Goal: Information Seeking & Learning: Learn about a topic

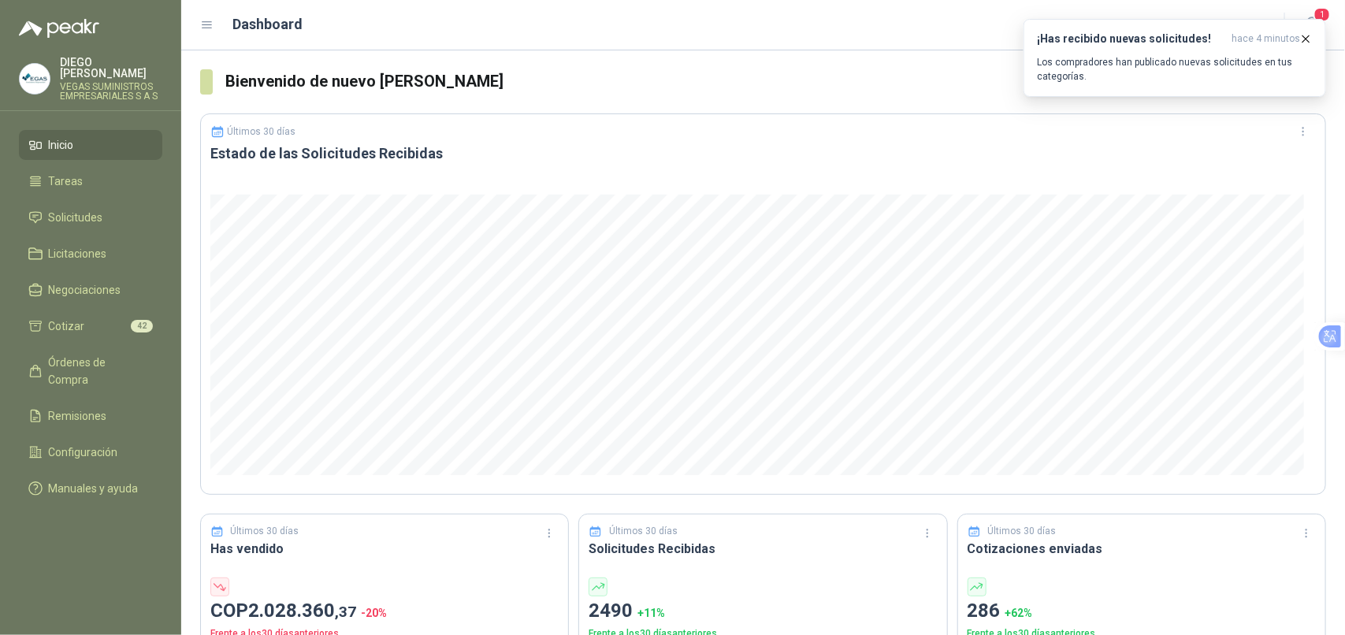
click at [1273, 58] on p "Los compradores han publicado nuevas solicitudes en tus categorías." at bounding box center [1175, 69] width 276 height 28
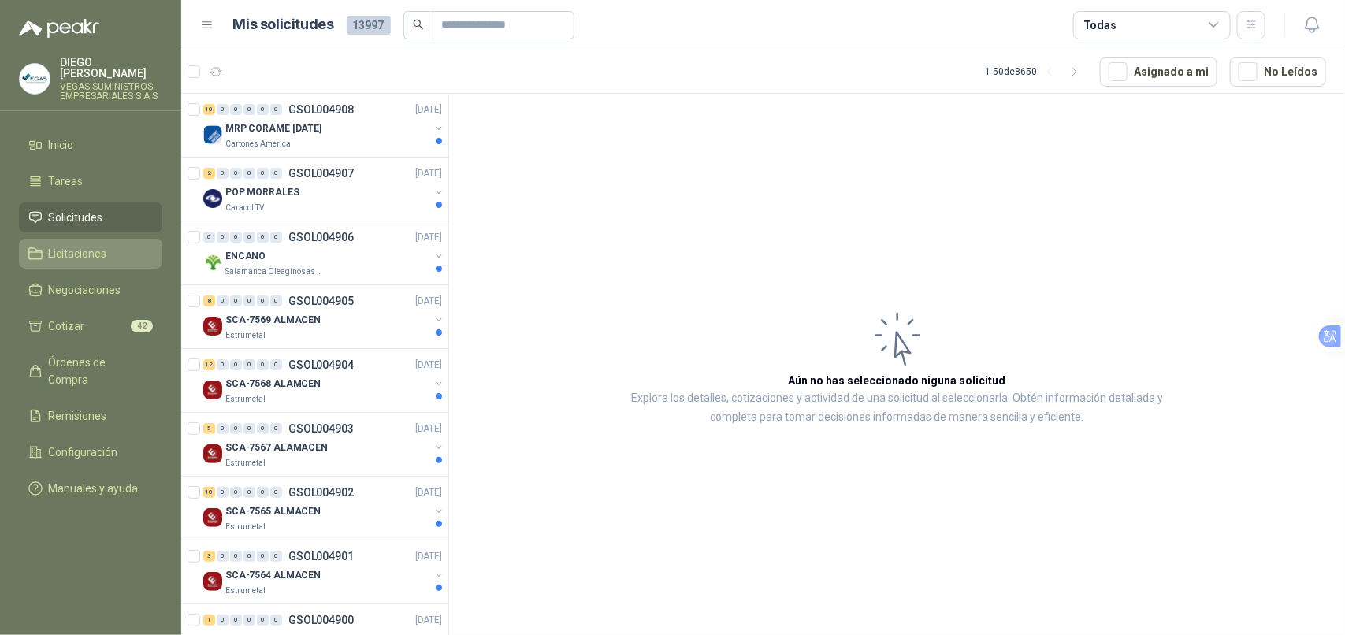
click at [122, 245] on li "Licitaciones" at bounding box center [90, 253] width 124 height 17
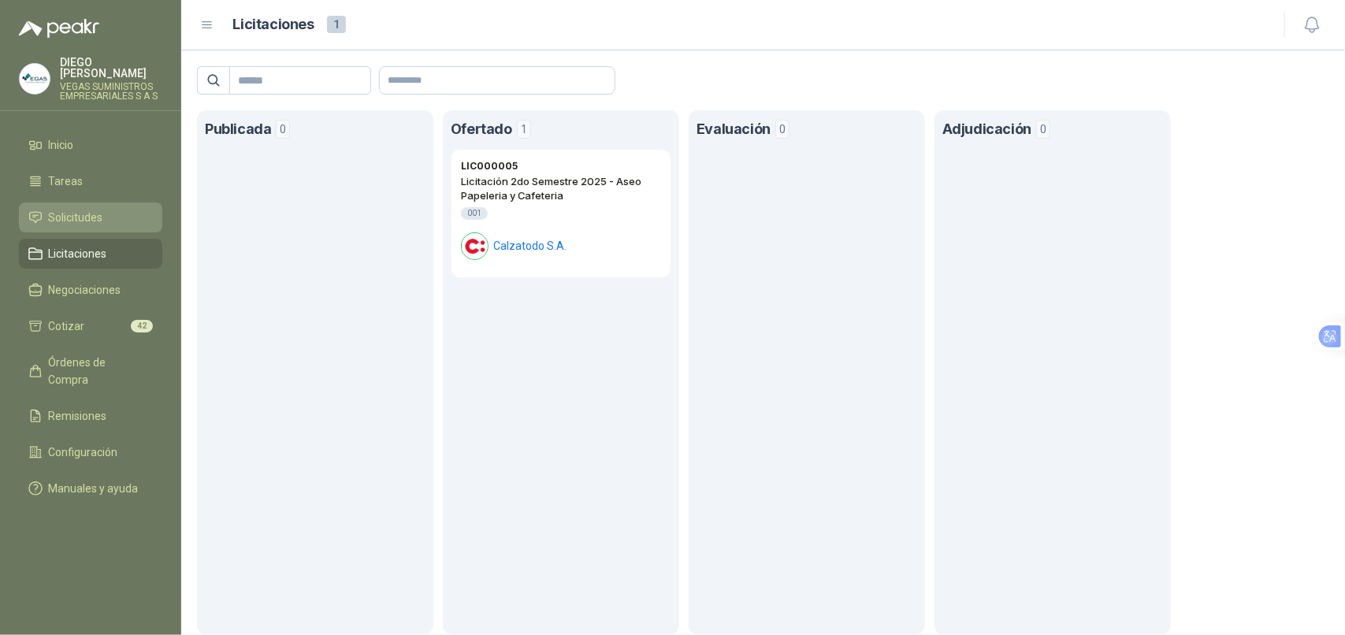
click at [119, 211] on li "Solicitudes" at bounding box center [90, 217] width 124 height 17
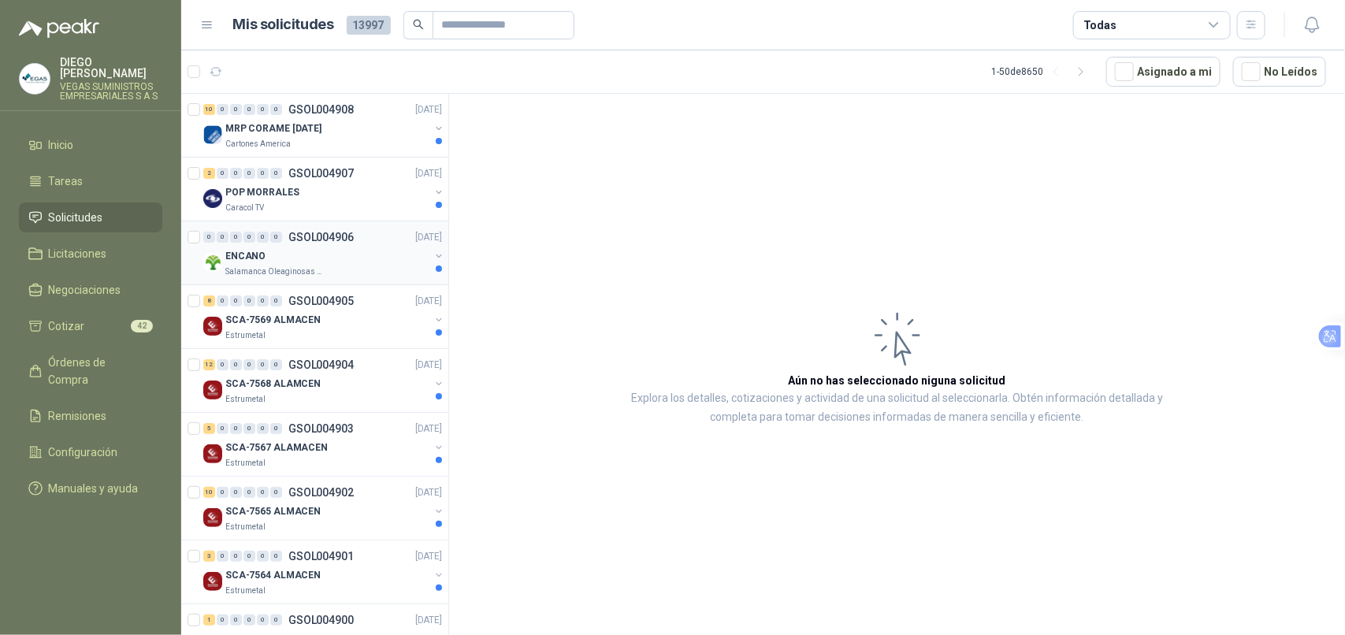
drag, startPoint x: 244, startPoint y: 270, endPoint x: 0, endPoint y: 59, distance: 322.8
click at [244, 269] on p "Salamanca Oleaginosas SAS" at bounding box center [274, 271] width 99 height 13
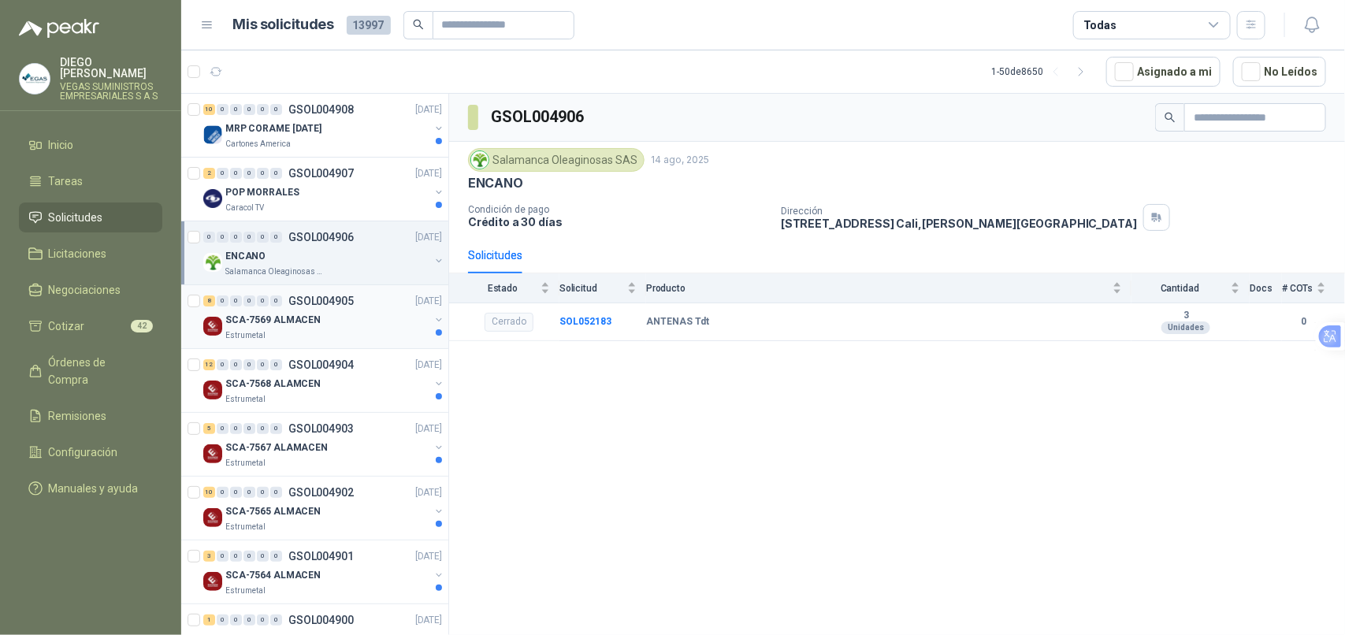
click at [317, 337] on div "Estrumetal" at bounding box center [327, 335] width 204 height 13
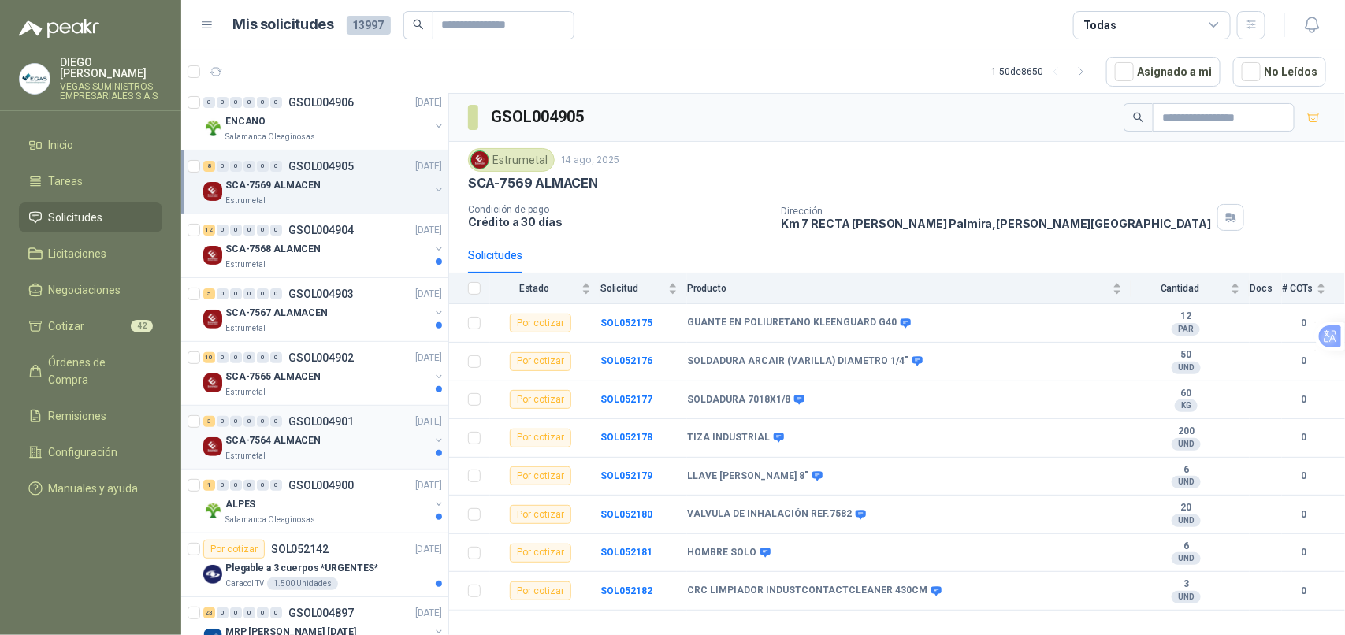
scroll to position [197, 0]
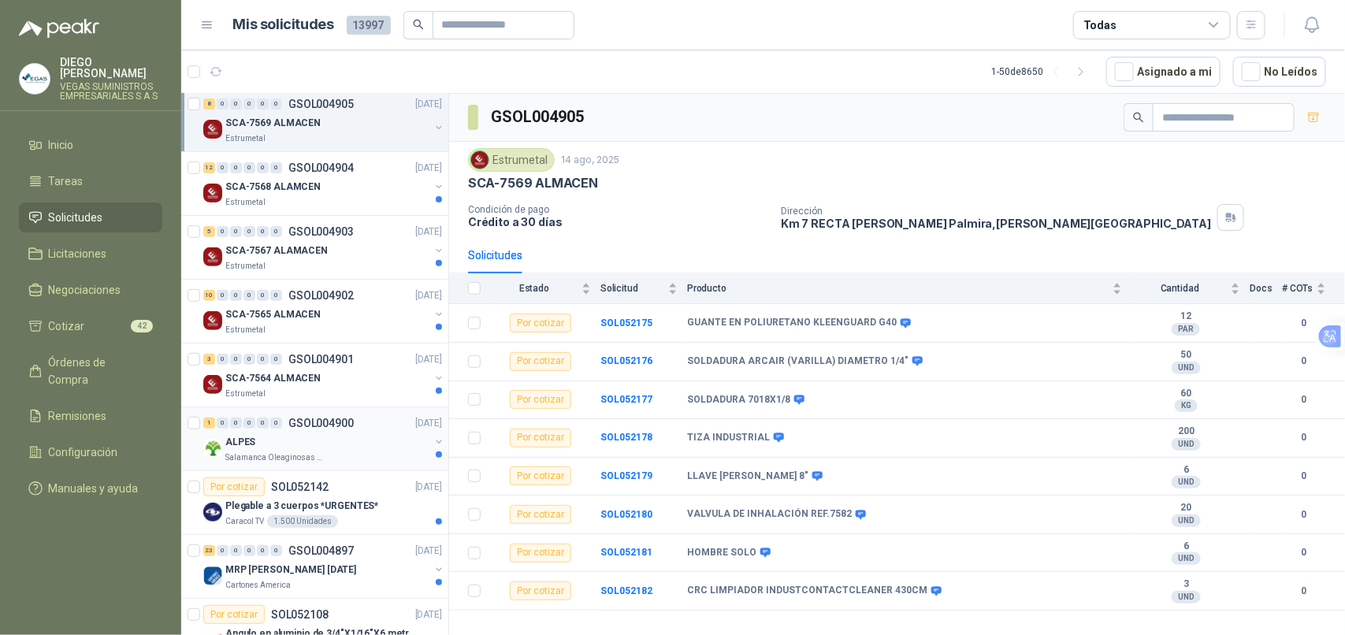
click at [360, 450] on div "ALPES" at bounding box center [327, 442] width 204 height 19
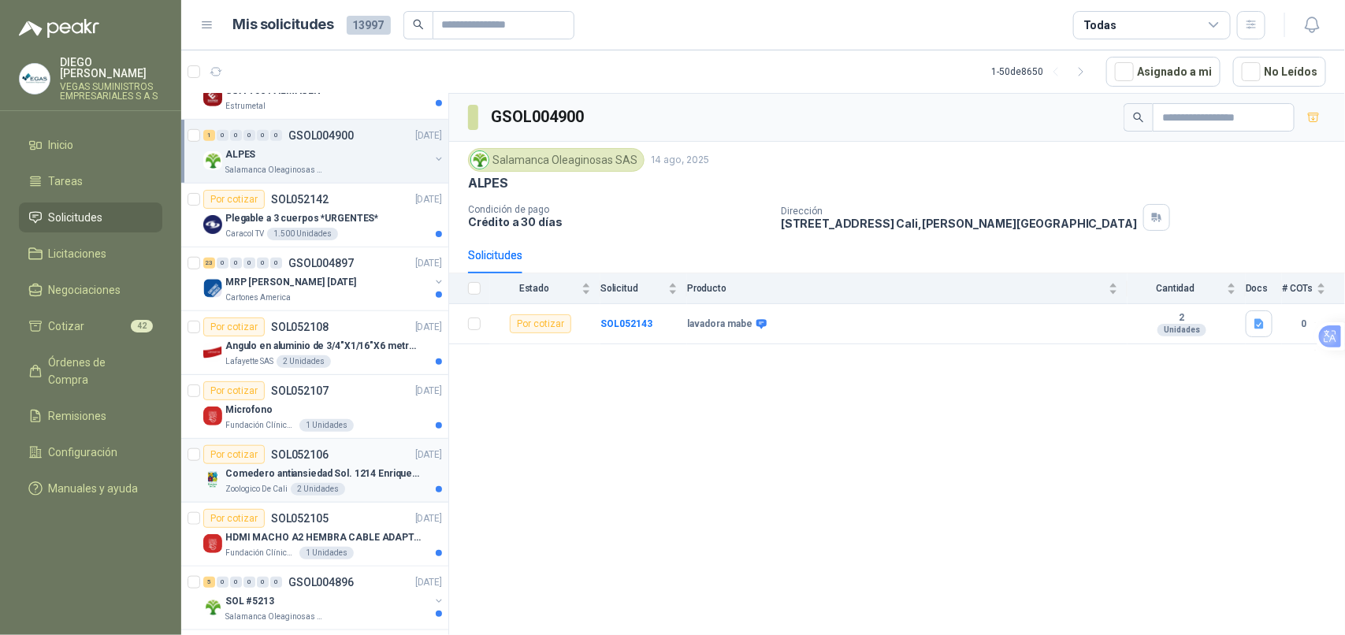
scroll to position [492, 0]
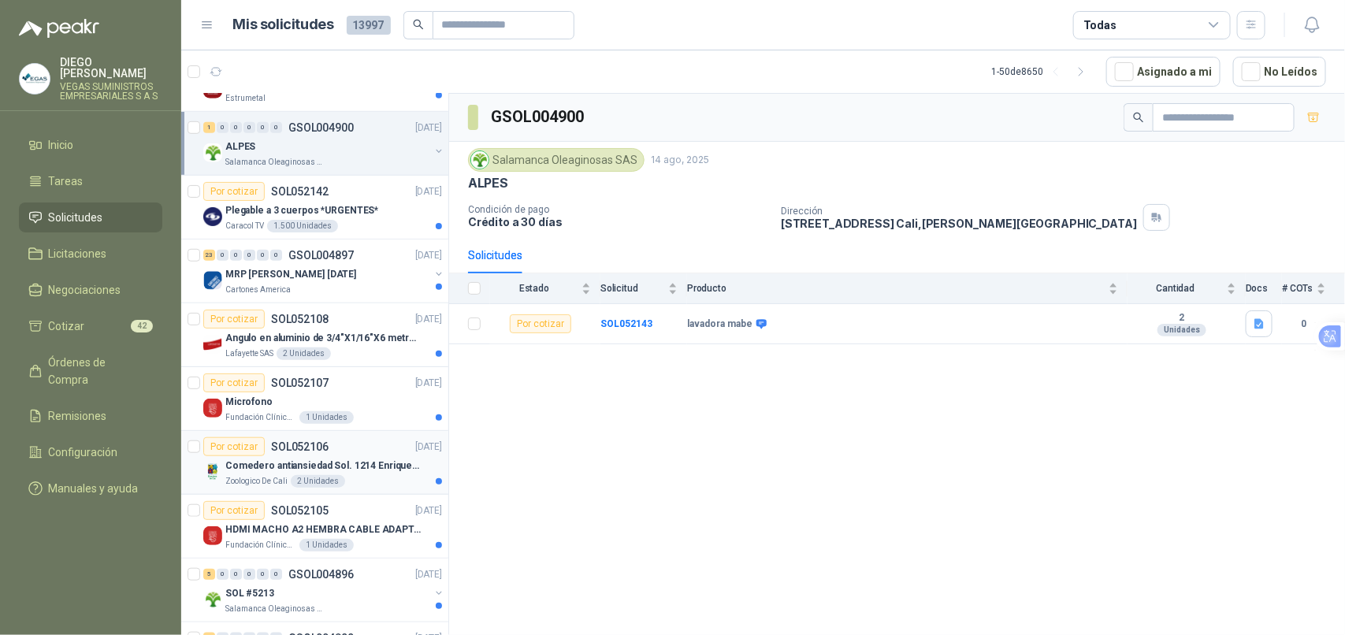
click at [381, 481] on div "Zoologico De Cali 2 Unidades" at bounding box center [333, 481] width 217 height 13
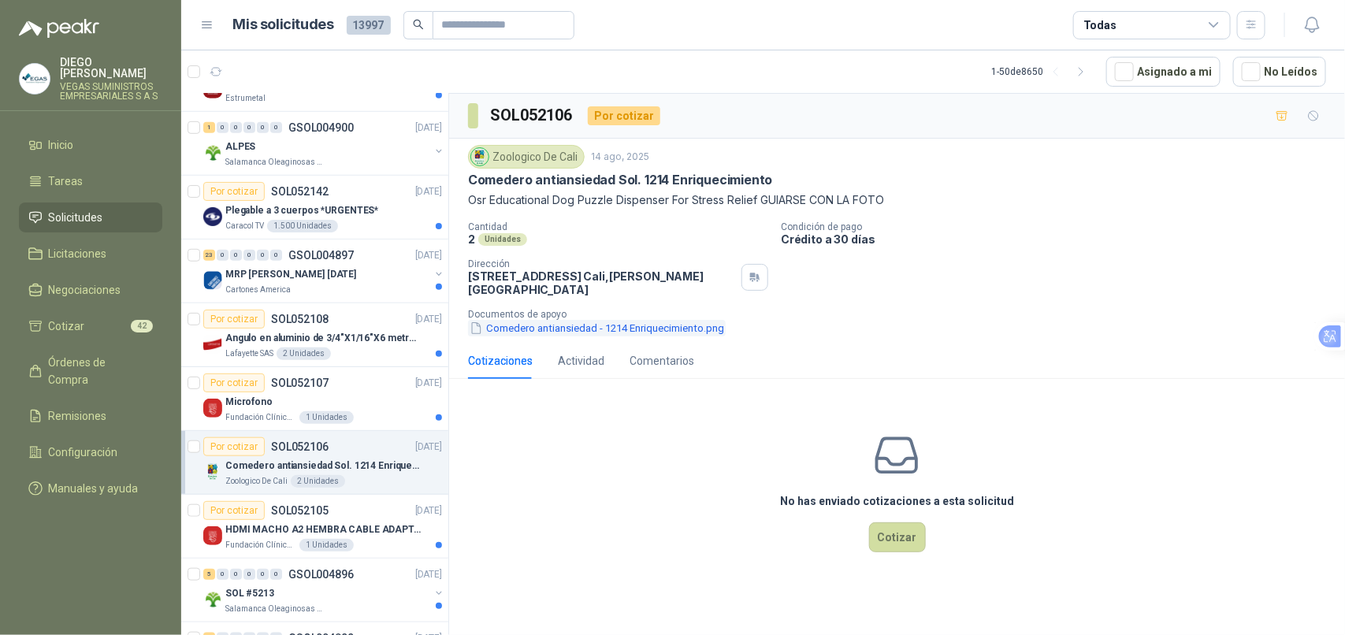
click at [611, 320] on button "Comedero antiansiedad - 1214 Enriquecimiento.png" at bounding box center [597, 328] width 258 height 17
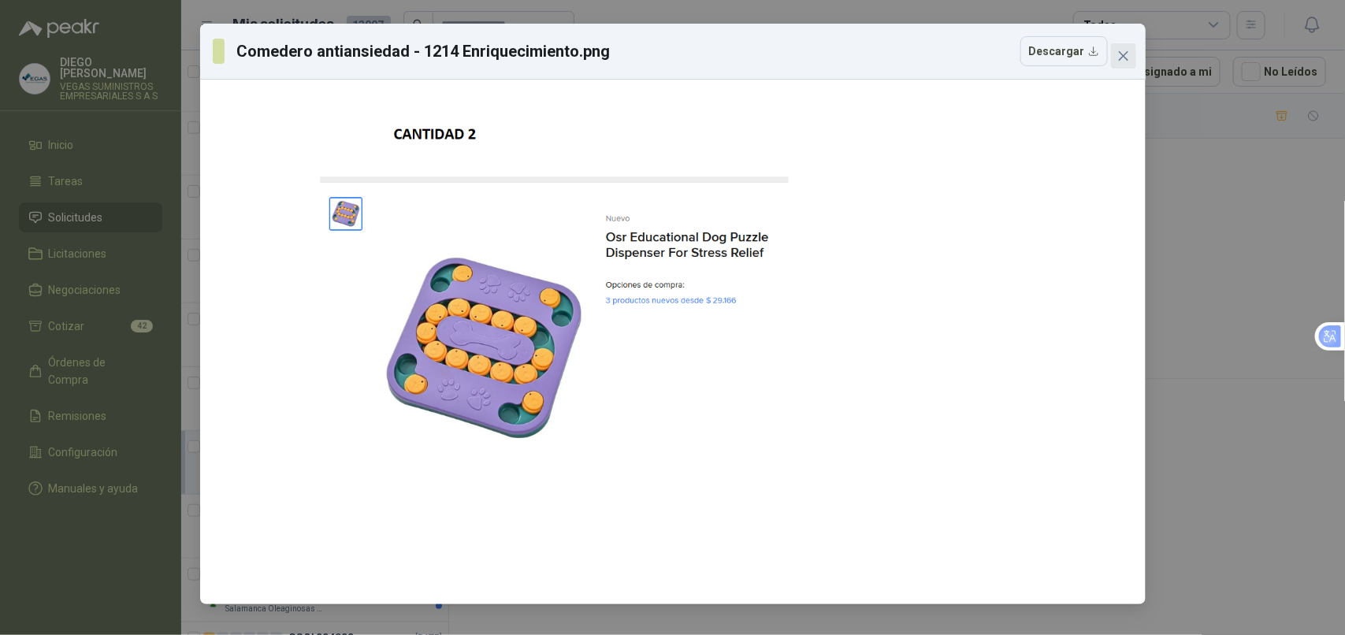
click at [1112, 58] on span "Close" at bounding box center [1123, 56] width 25 height 13
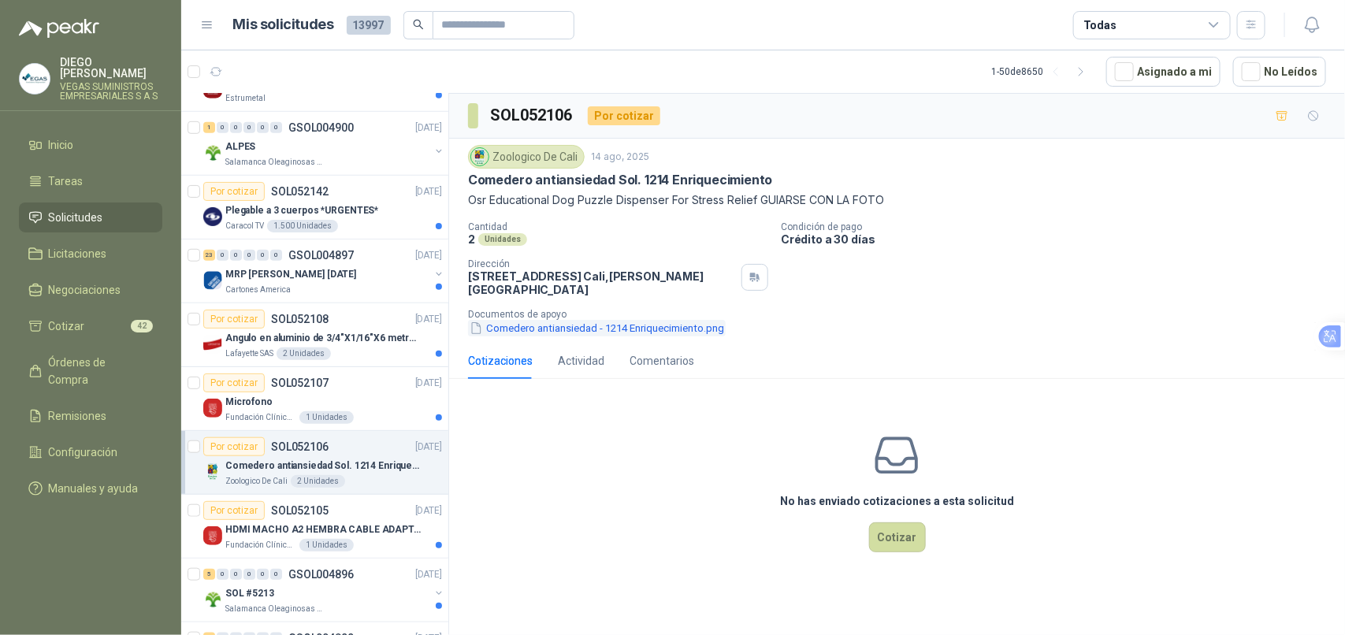
click at [572, 321] on button "Comedero antiansiedad - 1214 Enriquecimiento.png" at bounding box center [597, 328] width 258 height 17
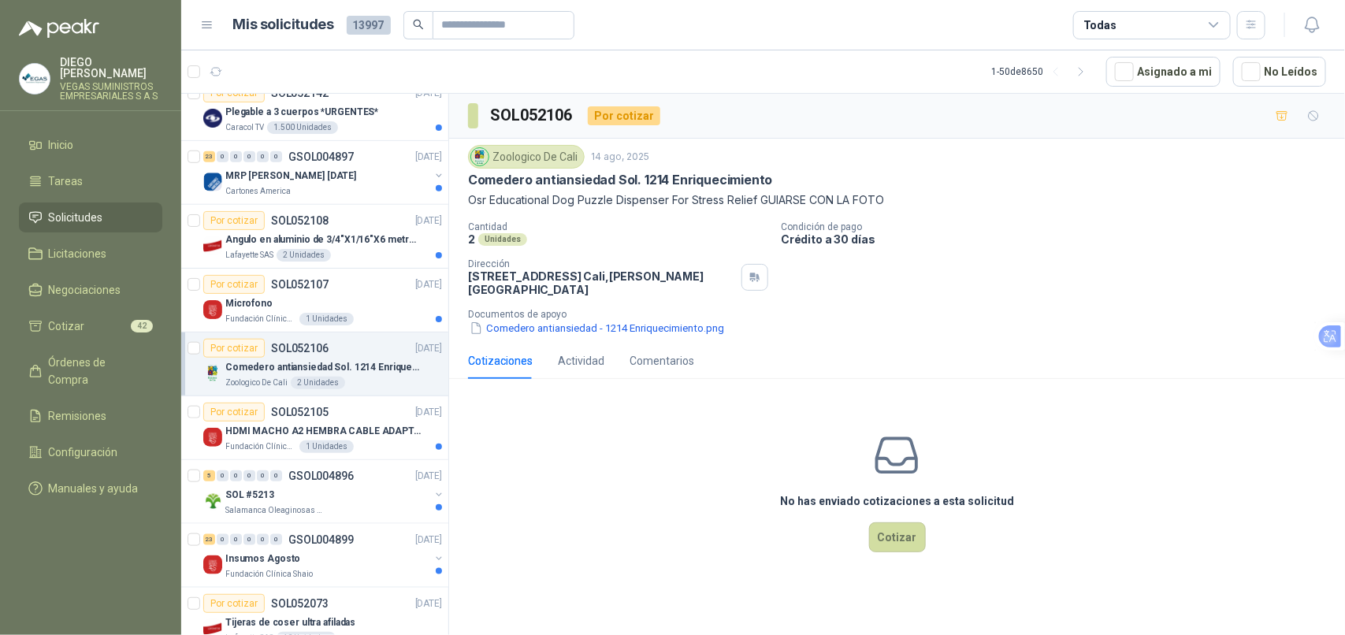
scroll to position [689, 0]
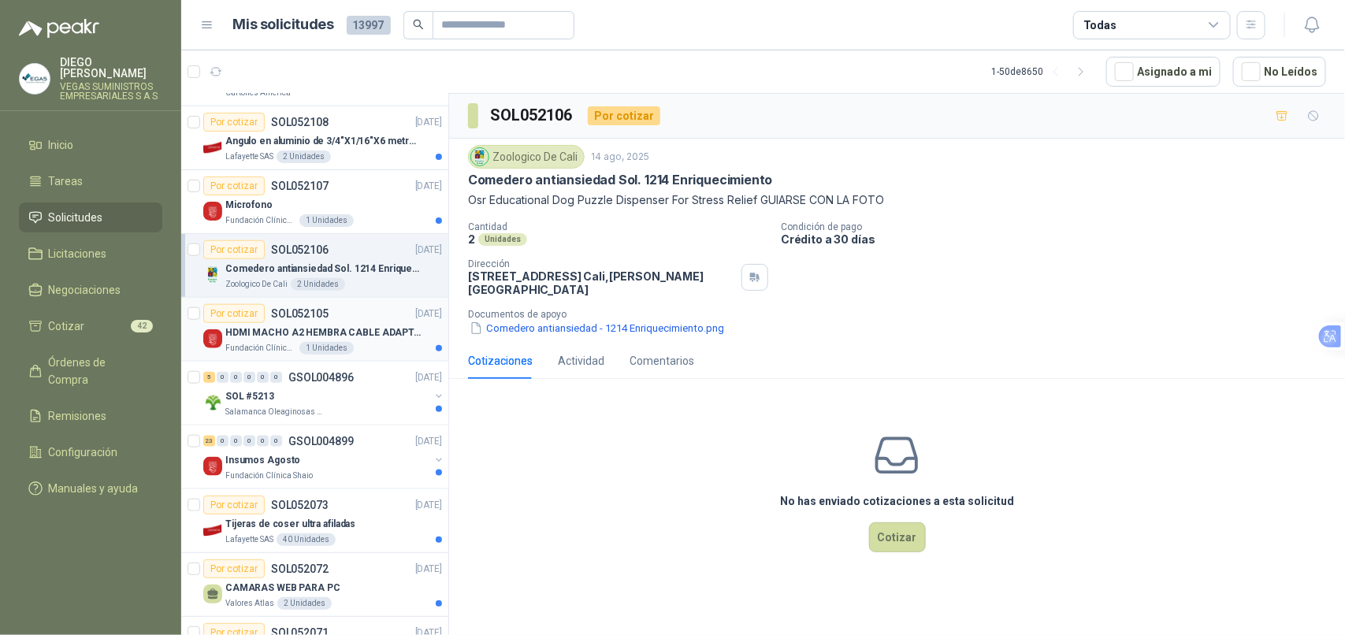
click at [373, 347] on div "Fundación Clínica Shaio 1 Unidades" at bounding box center [333, 348] width 217 height 13
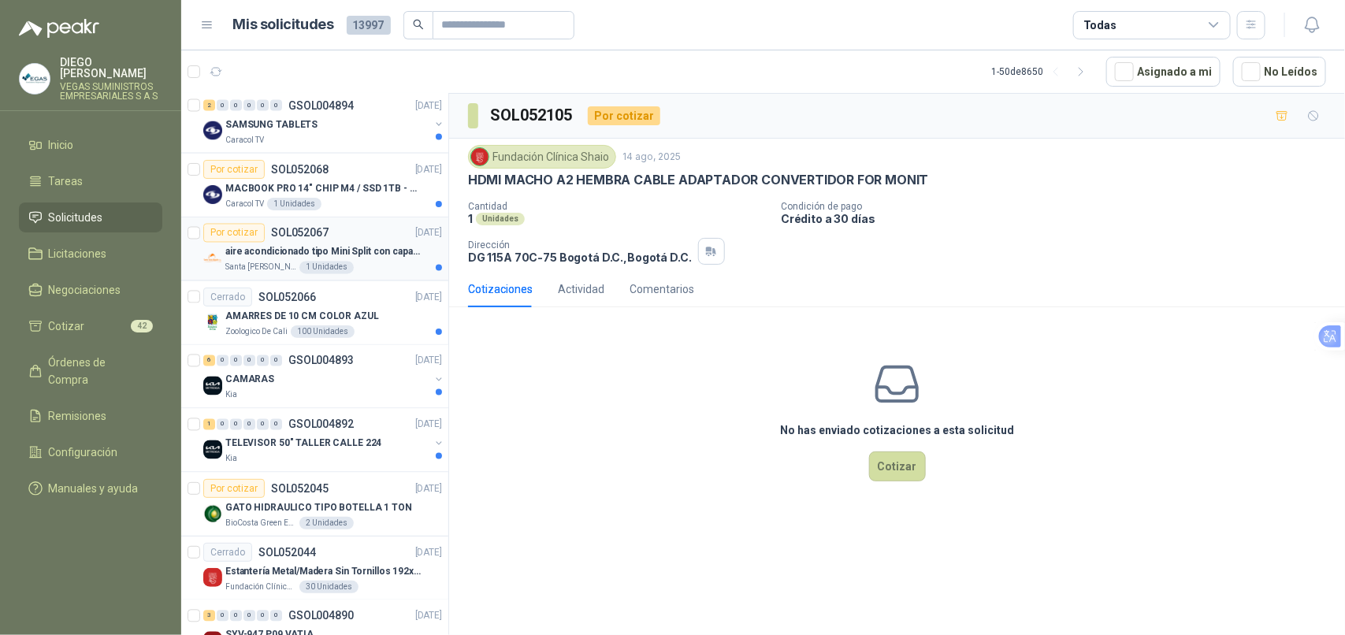
scroll to position [1379, 0]
